Goal: Transaction & Acquisition: Purchase product/service

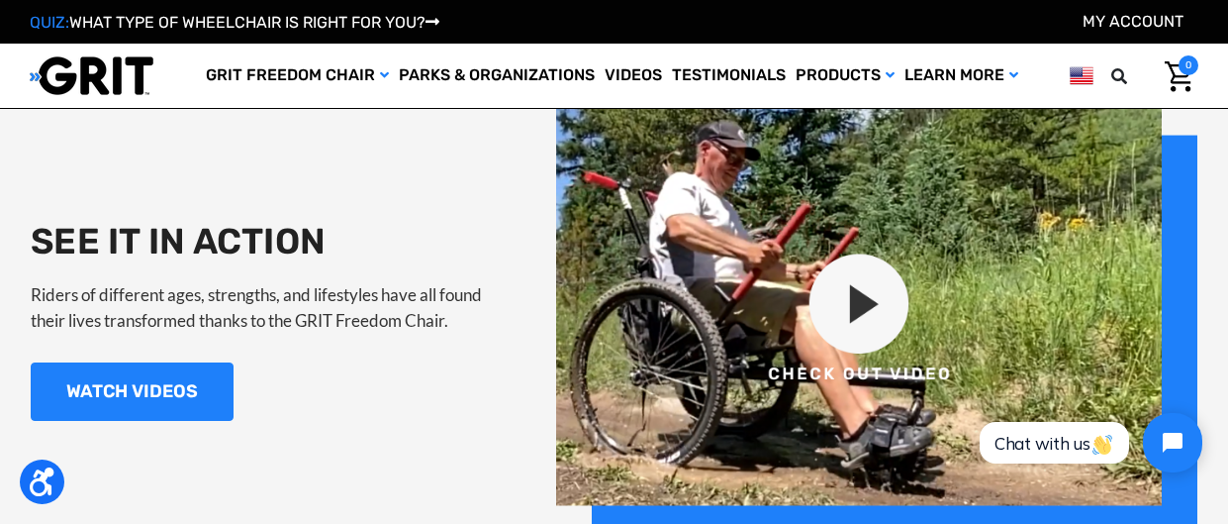
scroll to position [1720, 0]
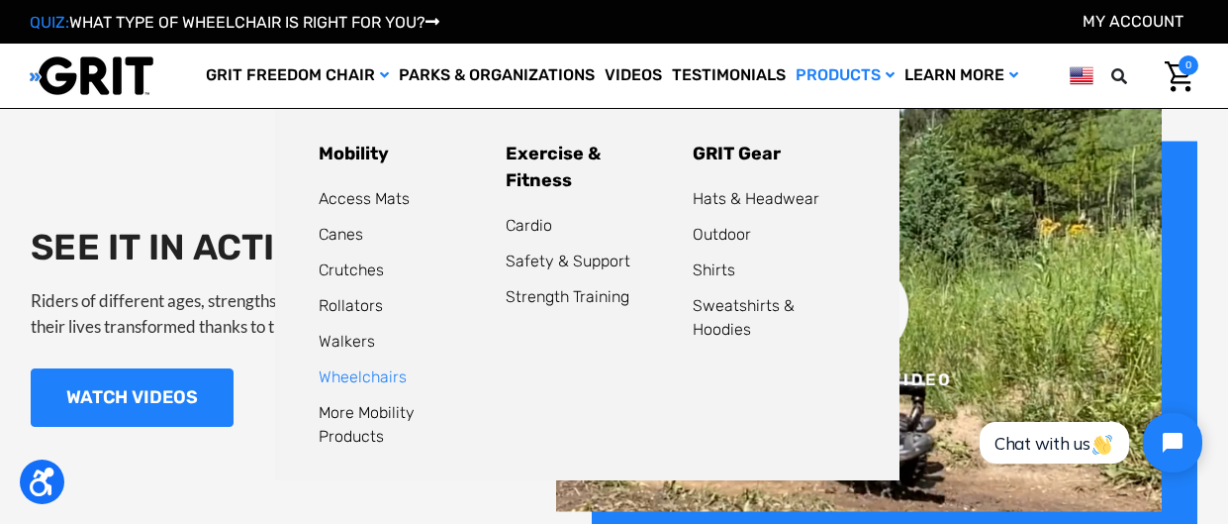
click at [387, 376] on link "Wheelchairs" at bounding box center [363, 376] width 88 height 19
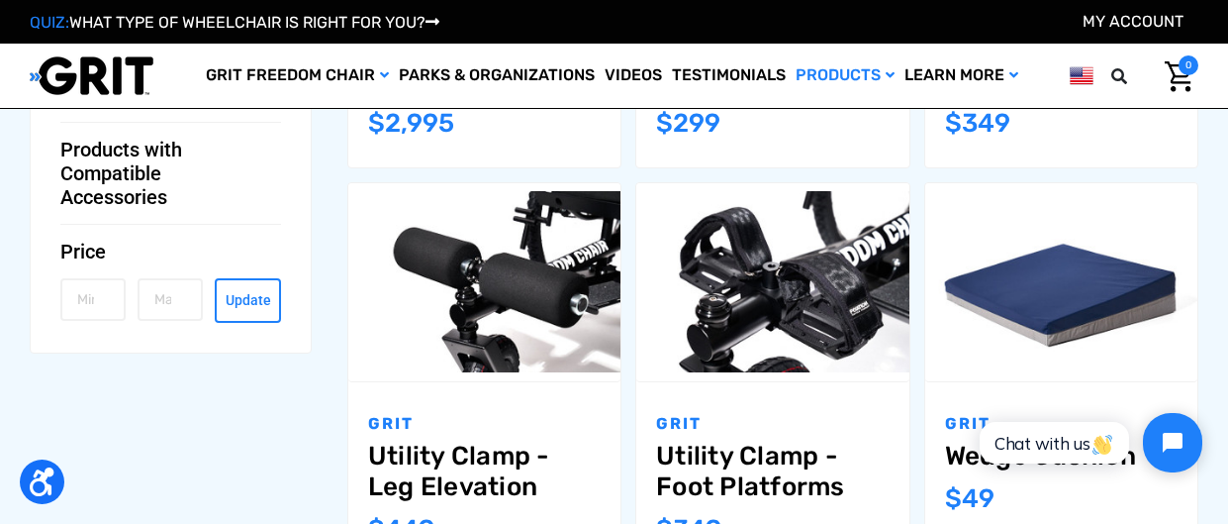
scroll to position [1015, 0]
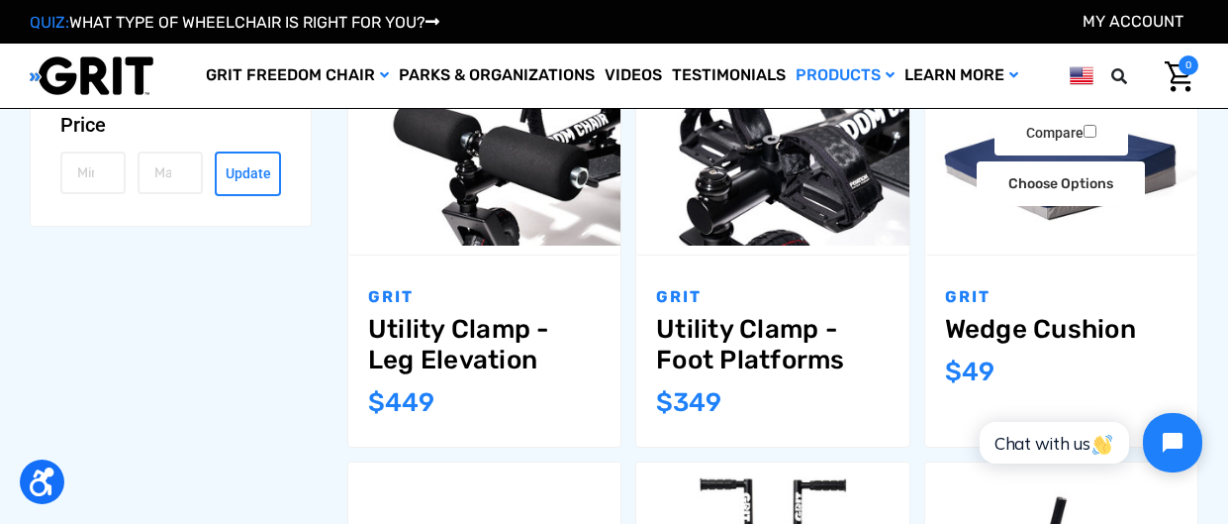
click at [1158, 337] on link "Wedge Cushion" at bounding box center [1061, 329] width 233 height 31
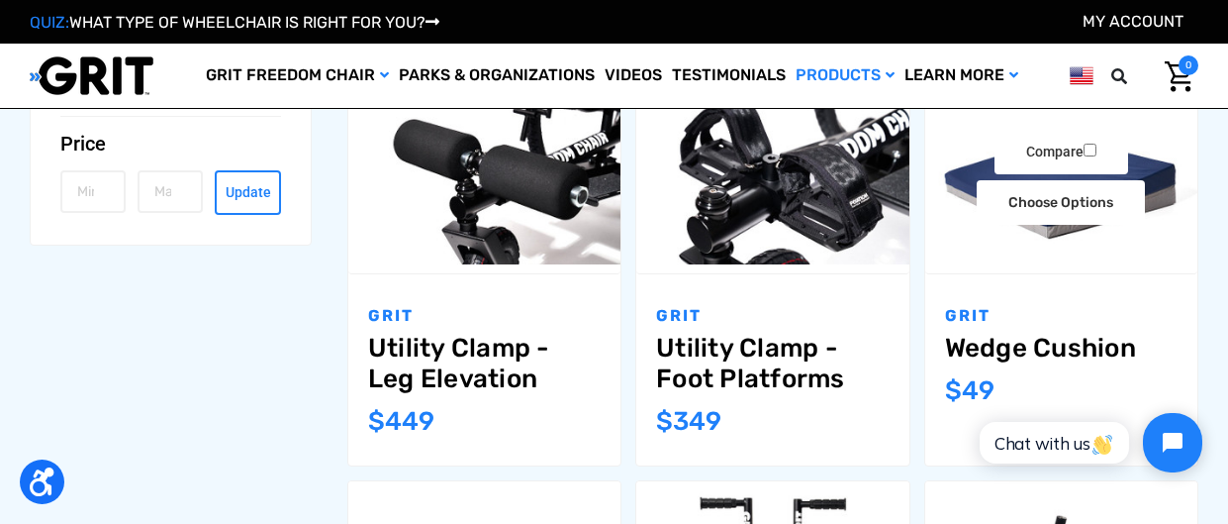
scroll to position [1114, 0]
